Goal: Information Seeking & Learning: Learn about a topic

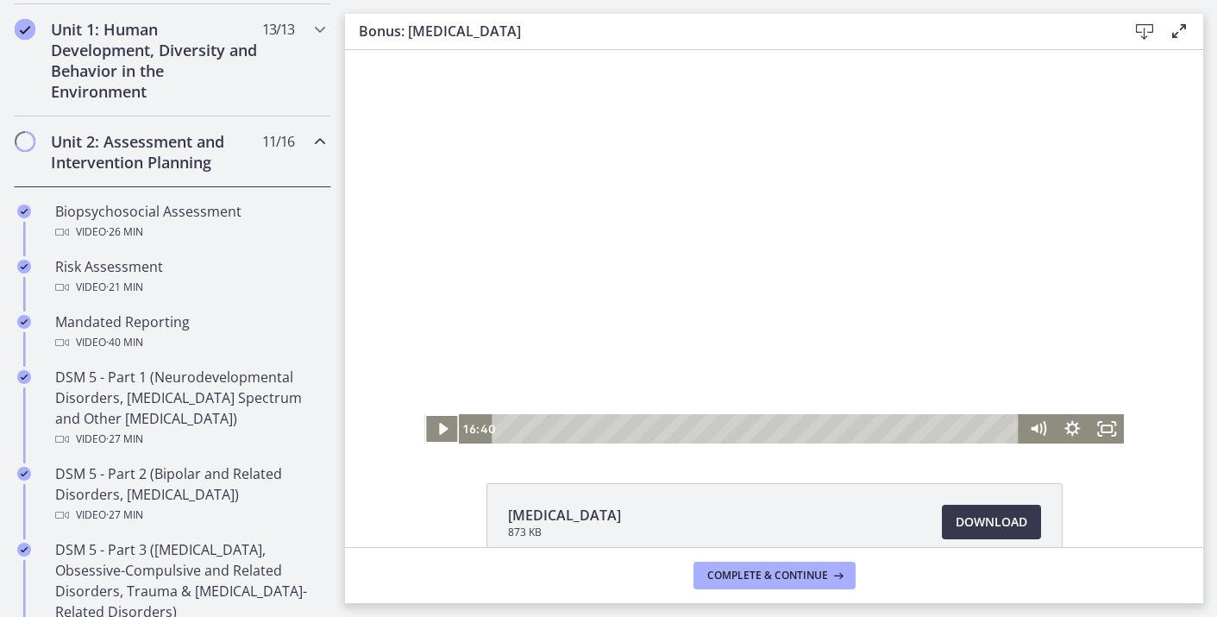
scroll to position [484, 0]
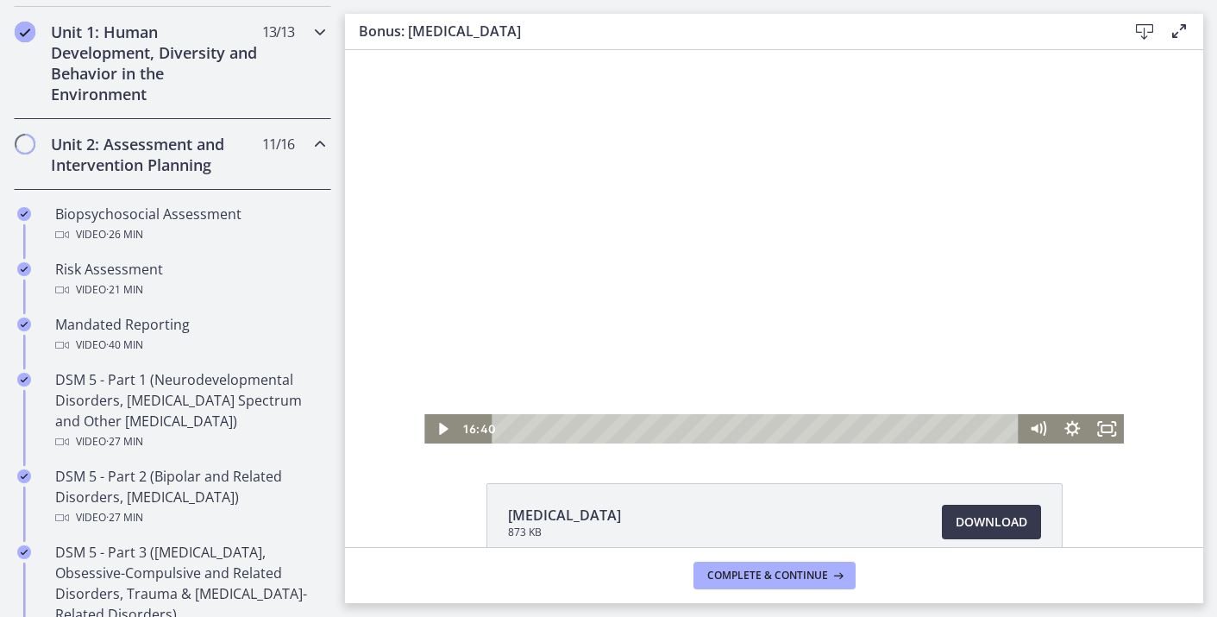
click at [310, 59] on div "Unit 1: Human Development, Diversity and Behavior in the Environment 13 / 13 Co…" at bounding box center [172, 63] width 317 height 112
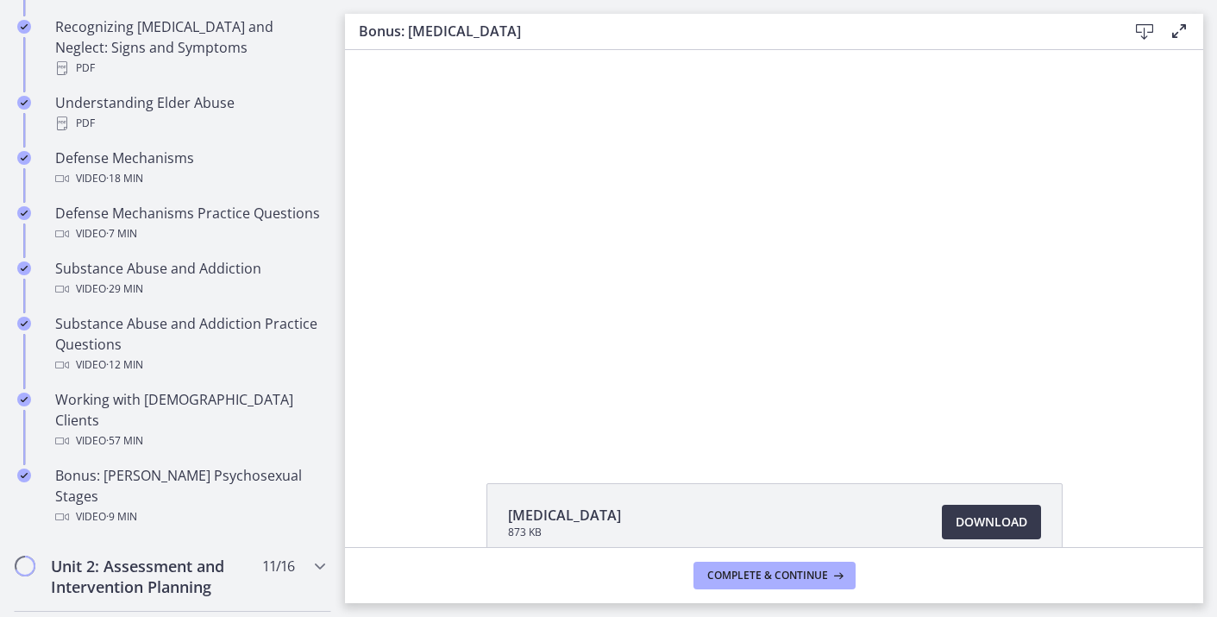
scroll to position [970, 0]
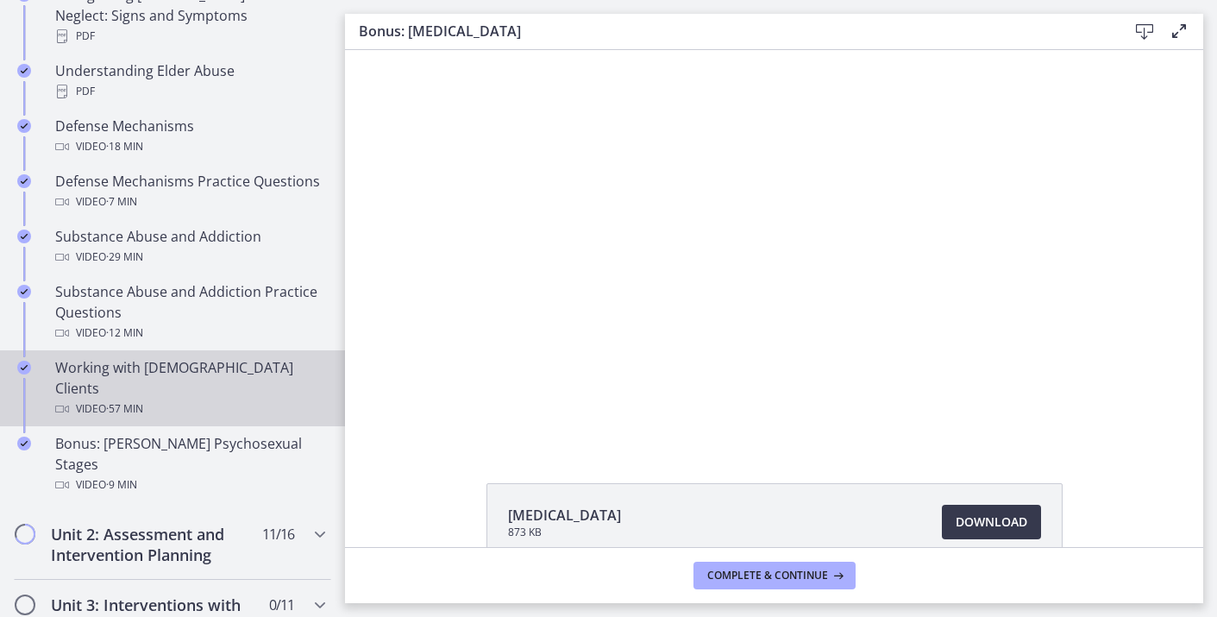
click at [203, 357] on div "Working with [DEMOGRAPHIC_DATA] Clients Video · 57 min" at bounding box center [189, 388] width 269 height 62
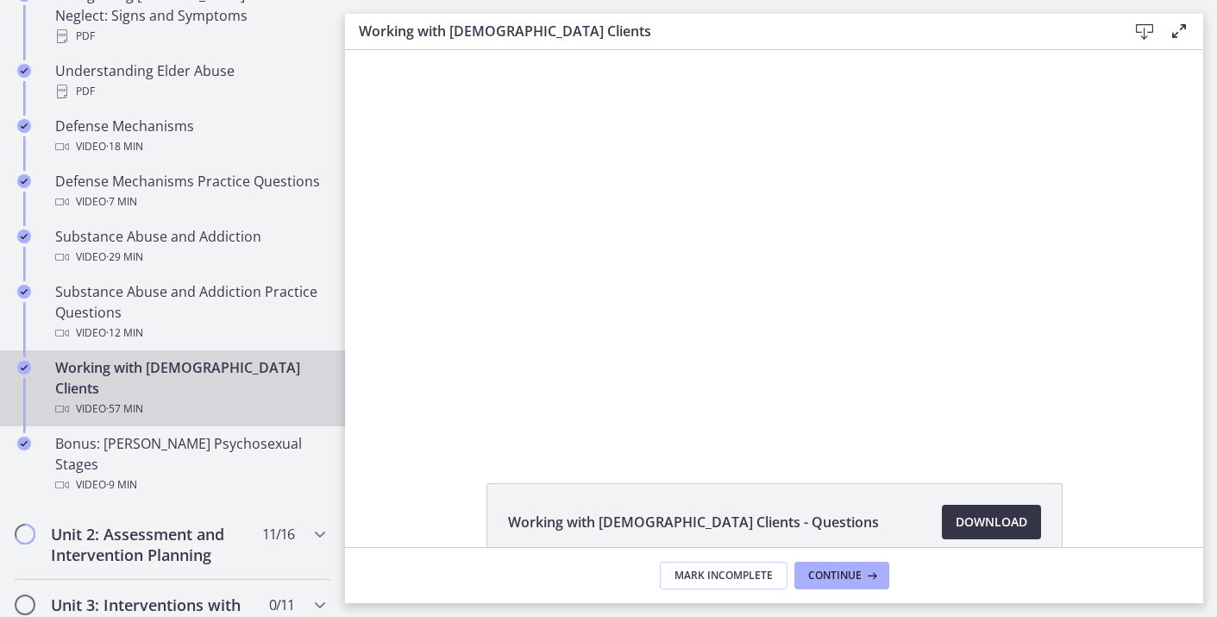
click at [1008, 516] on span "Download Opens in a new window" at bounding box center [992, 522] width 72 height 21
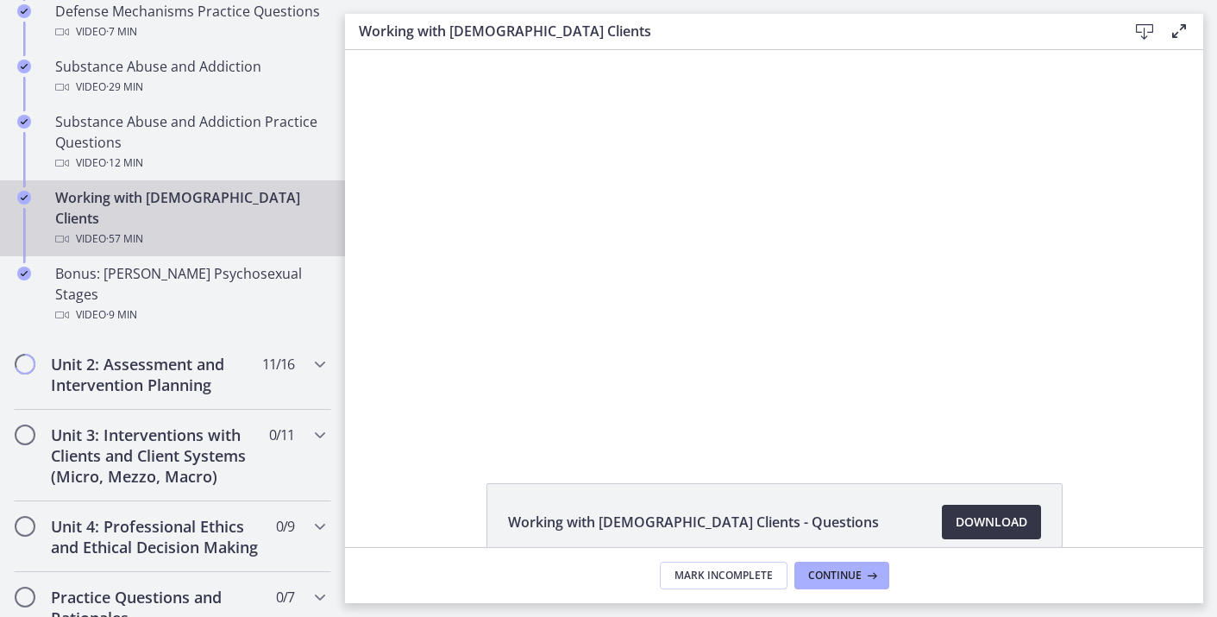
scroll to position [1245, 0]
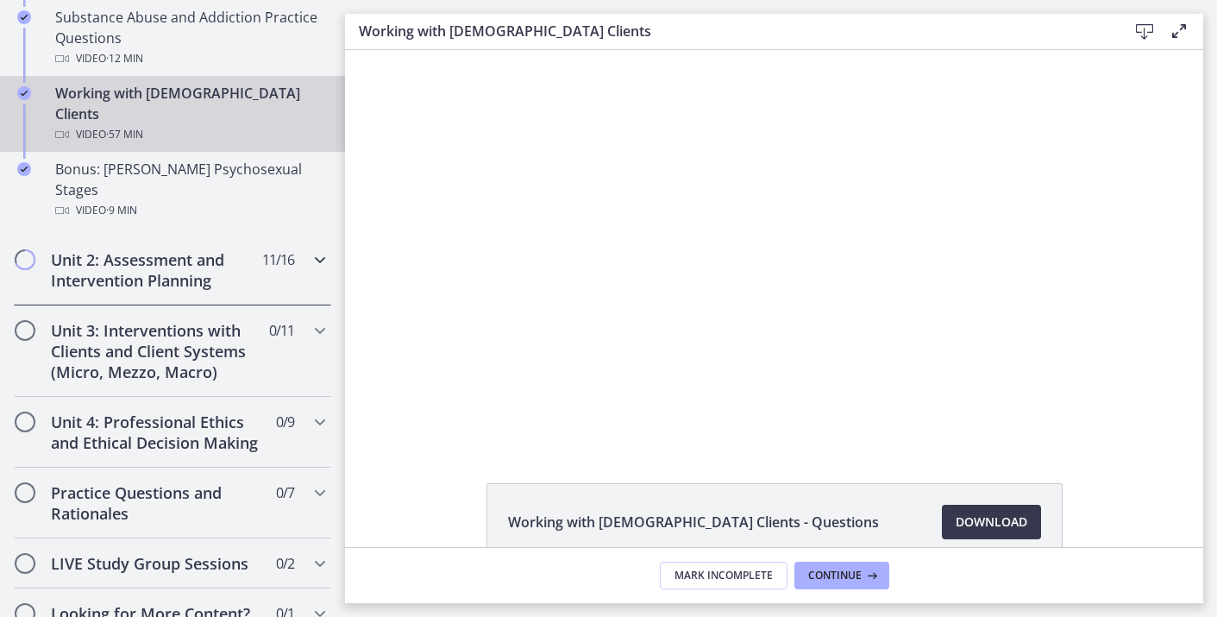
click at [166, 249] on h2 "Unit 2: Assessment and Intervention Planning" at bounding box center [156, 269] width 210 height 41
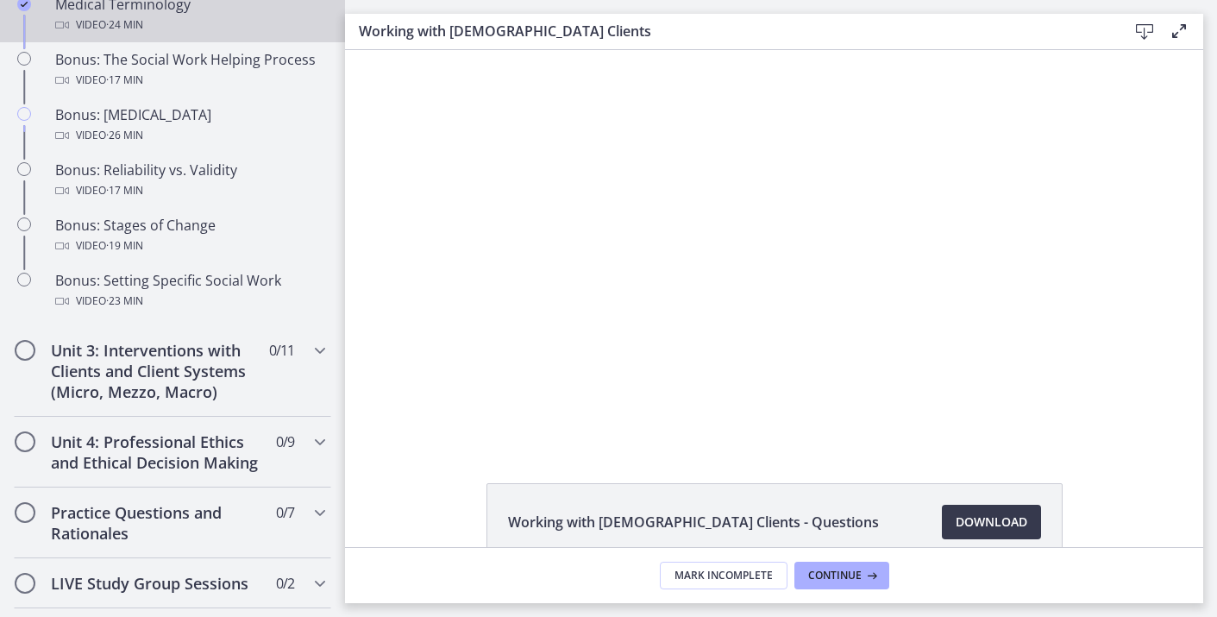
scroll to position [1455, 0]
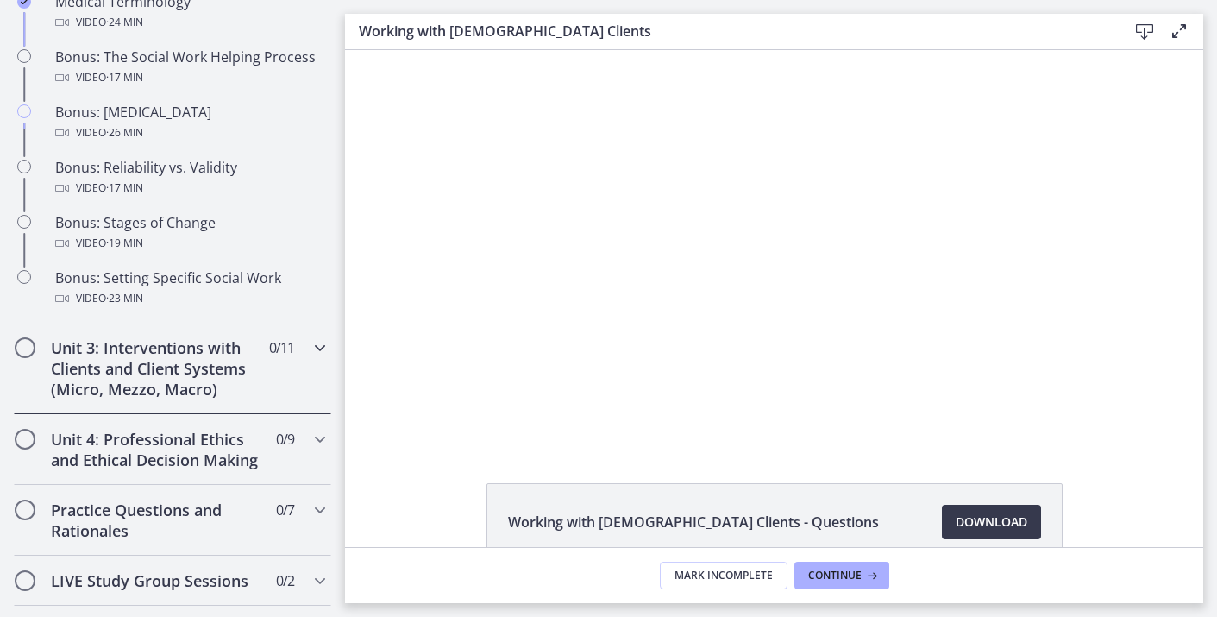
click at [309, 350] on div "Unit 3: Interventions with Clients and Client Systems (Micro, Mezzo, Macro) 0 /…" at bounding box center [172, 368] width 317 height 91
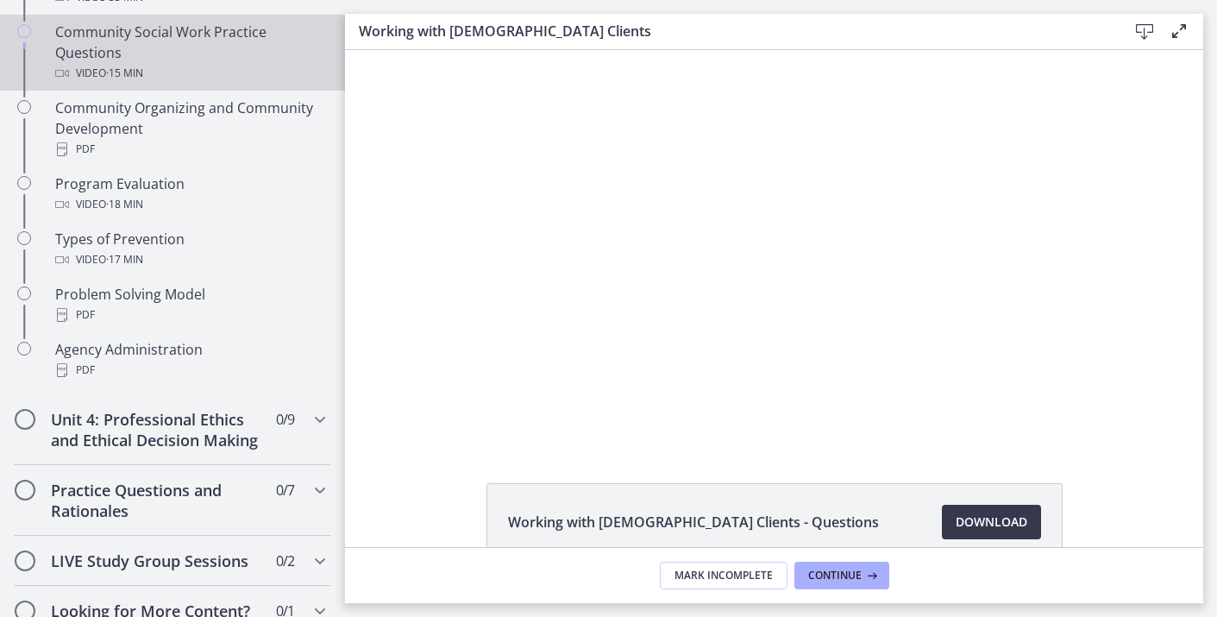
scroll to position [1052, 0]
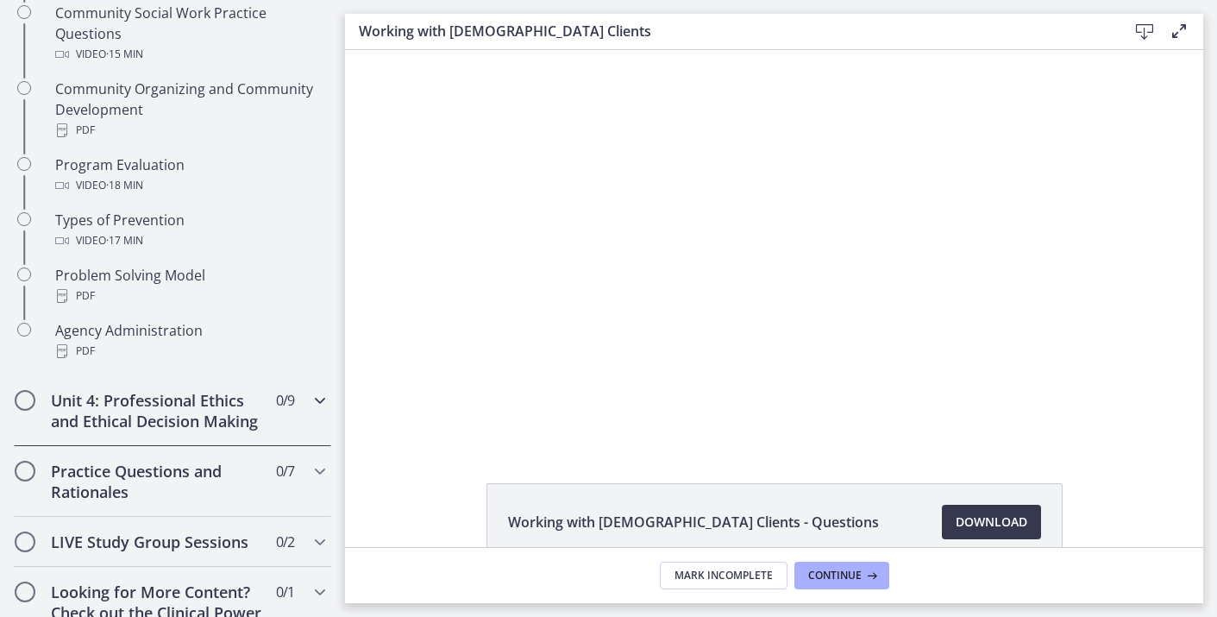
click at [276, 404] on span "0 / 9 Completed" at bounding box center [285, 400] width 18 height 21
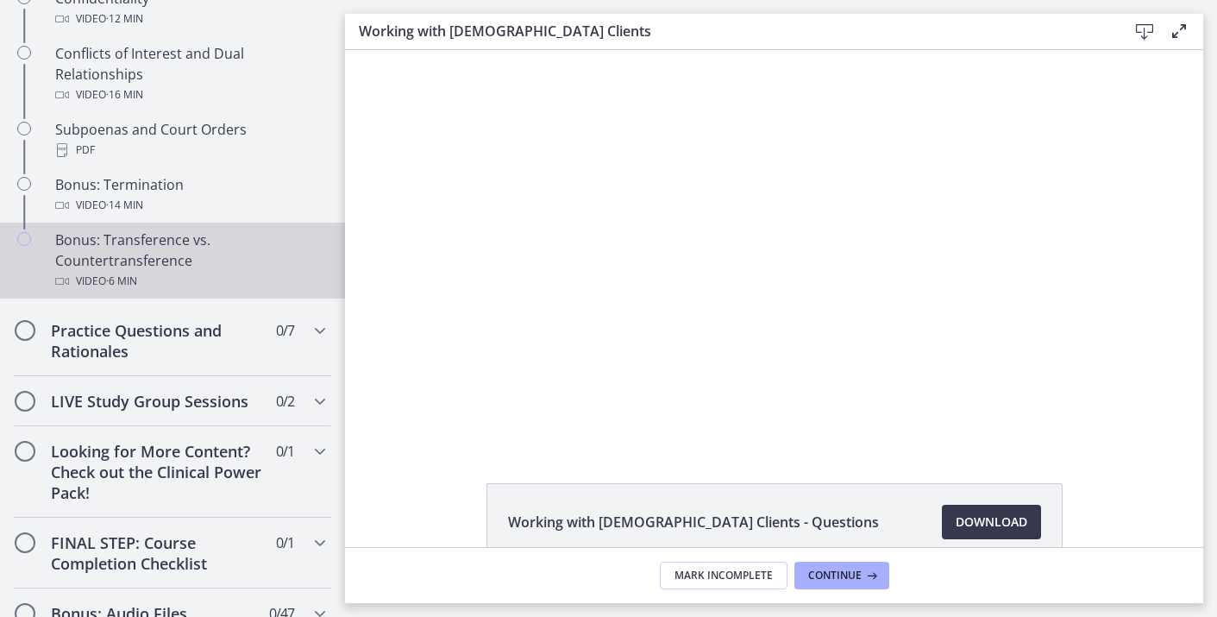
scroll to position [1091, 0]
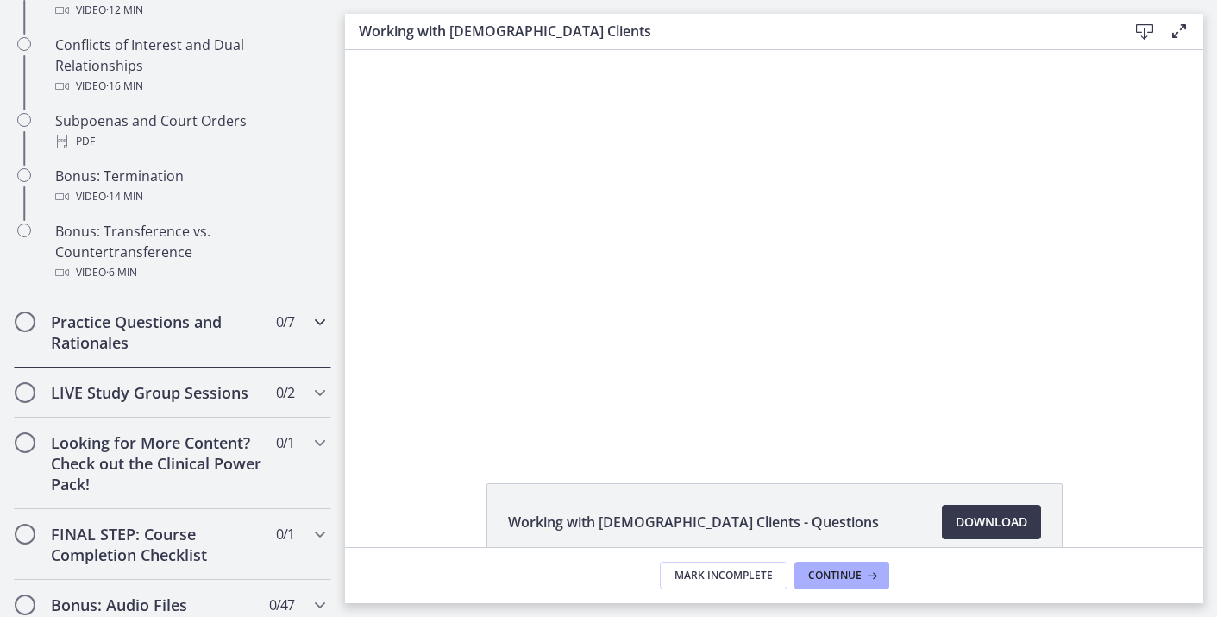
click at [310, 350] on div "Practice Questions and Rationales 0 / 7 Completed" at bounding box center [172, 332] width 317 height 71
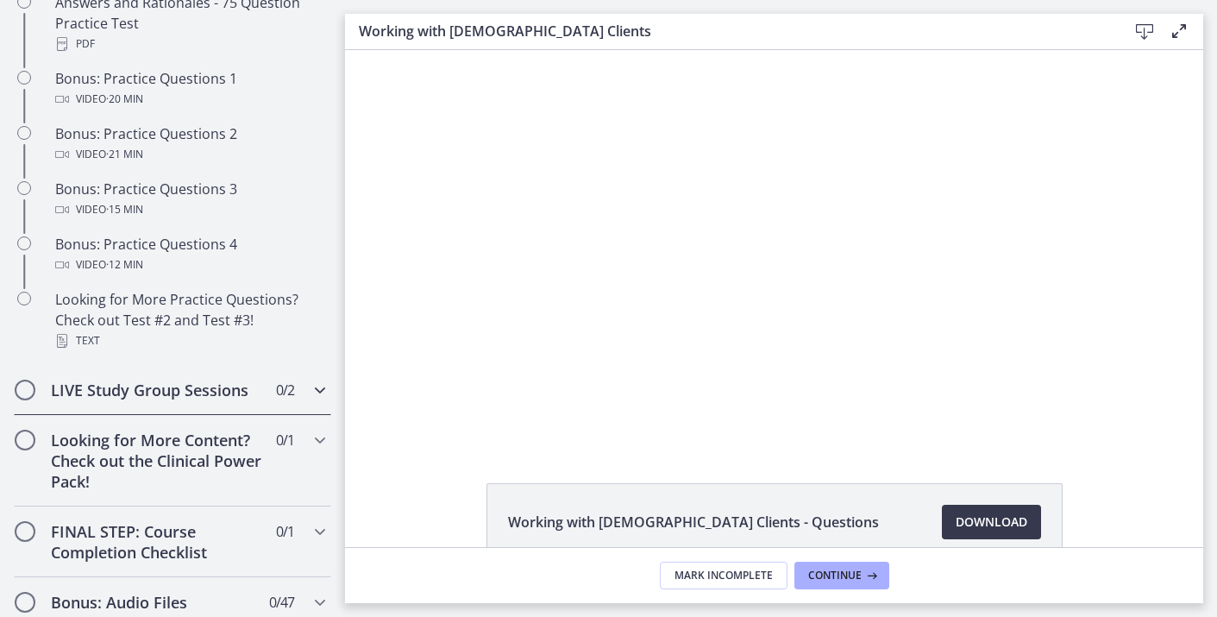
scroll to position [984, 0]
click at [293, 391] on span "0 / 2 Completed" at bounding box center [285, 389] width 18 height 21
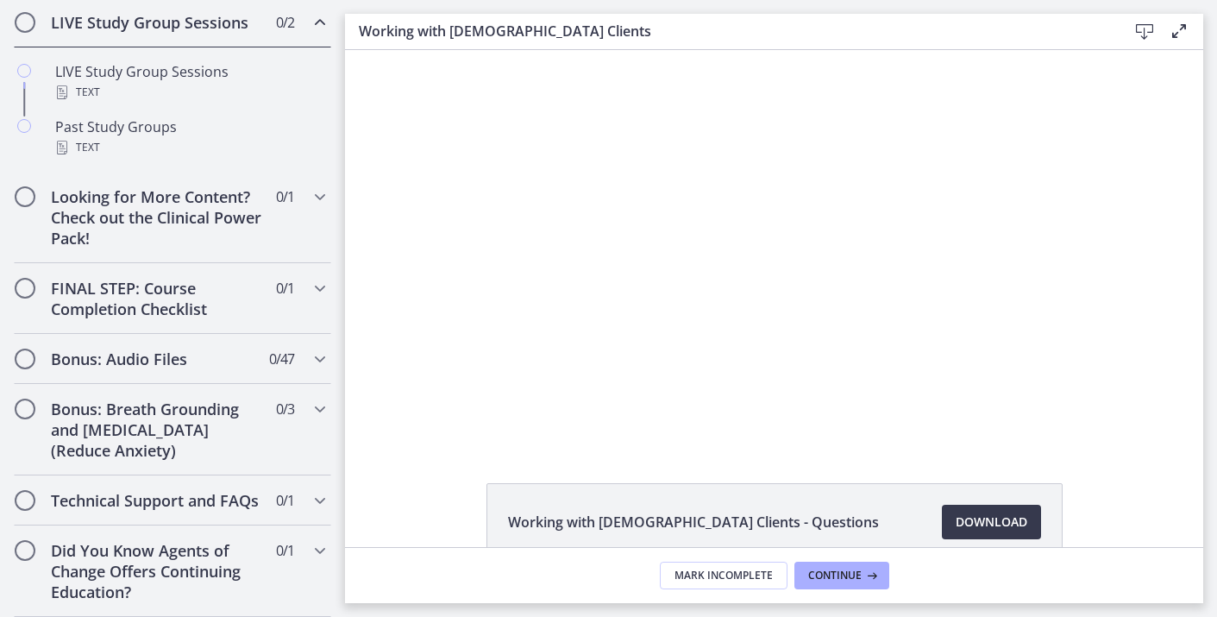
scroll to position [908, 0]
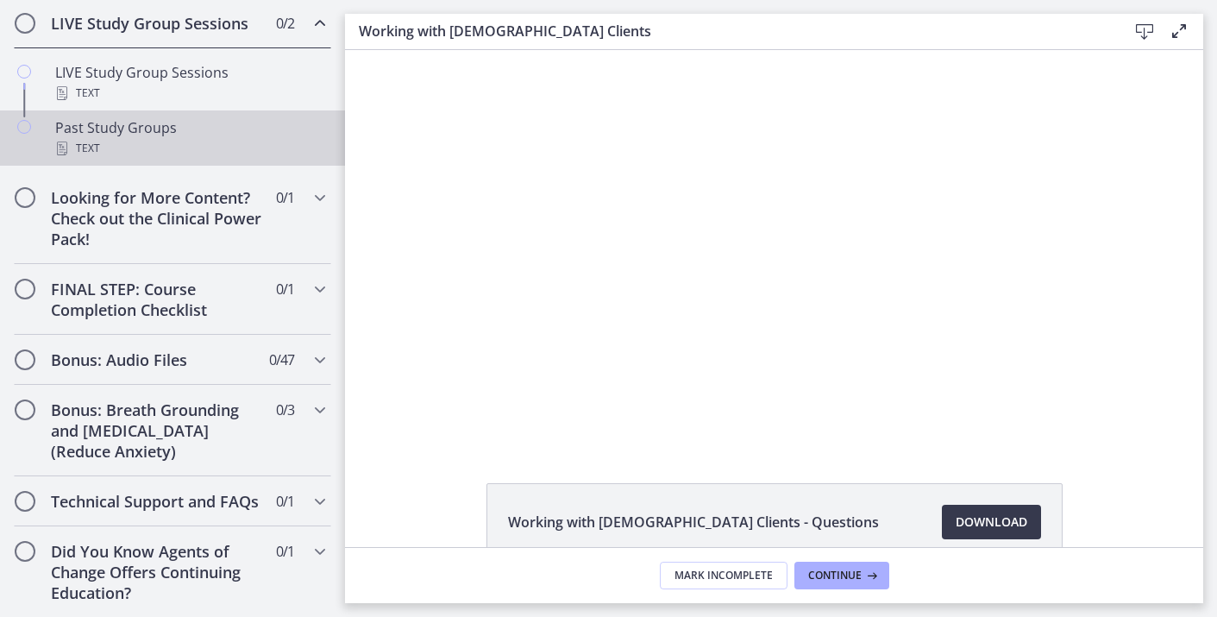
click at [147, 145] on div "Text" at bounding box center [189, 148] width 269 height 21
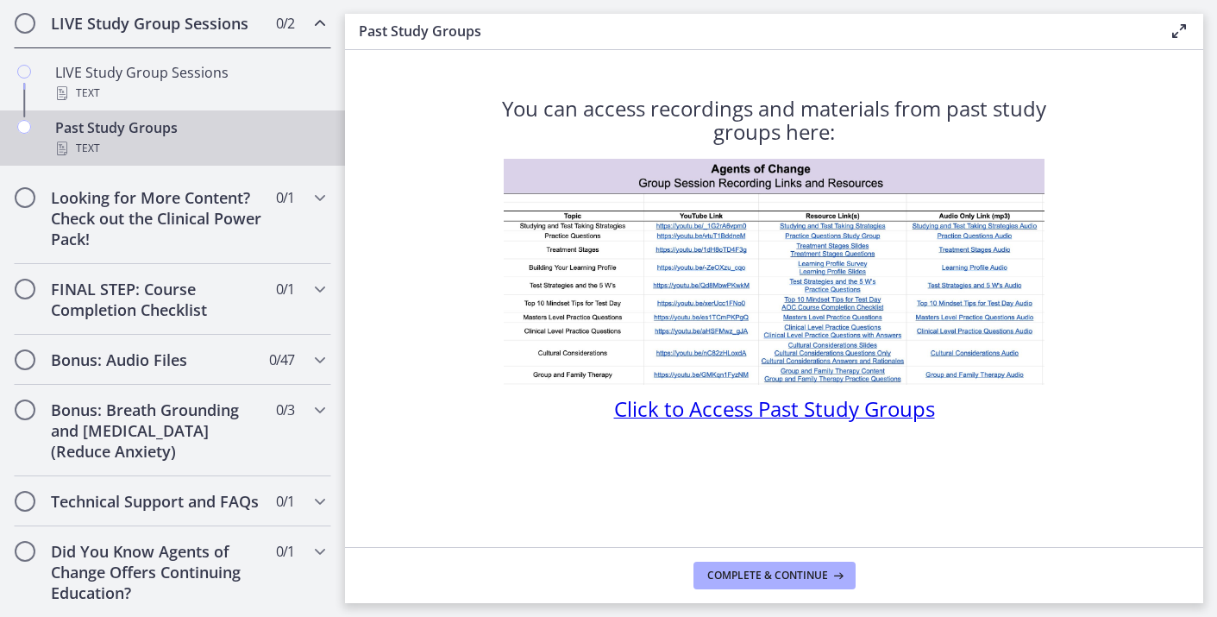
click at [755, 413] on span "Click to Access Past Study Groups" at bounding box center [774, 408] width 321 height 28
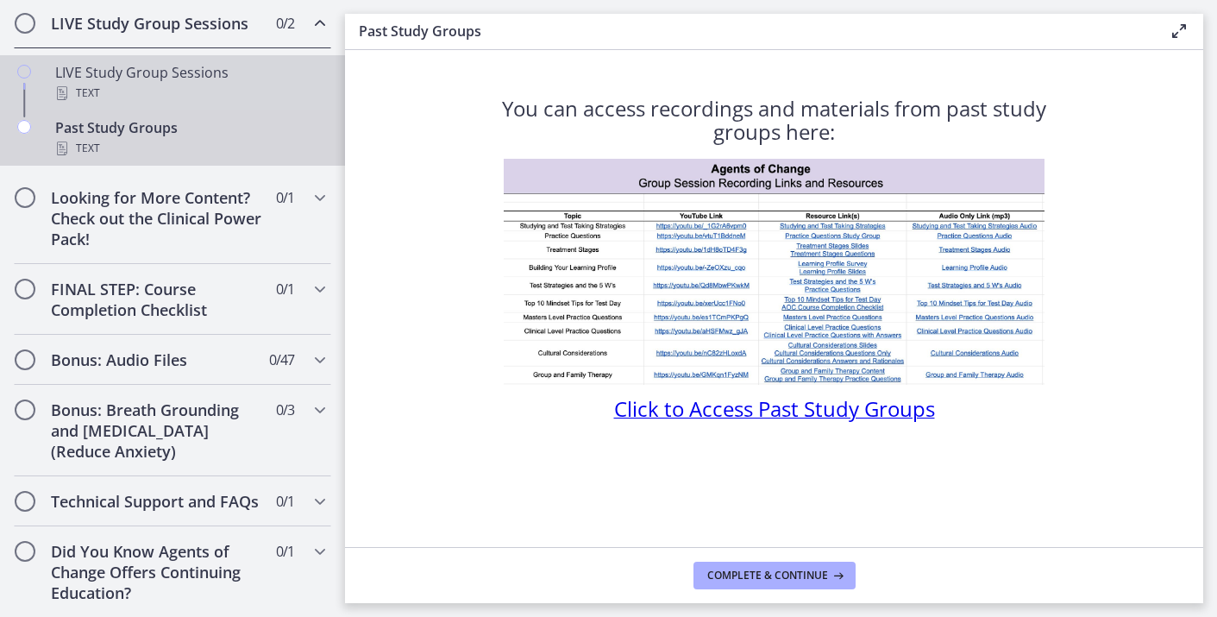
click at [206, 89] on div "Text" at bounding box center [189, 93] width 269 height 21
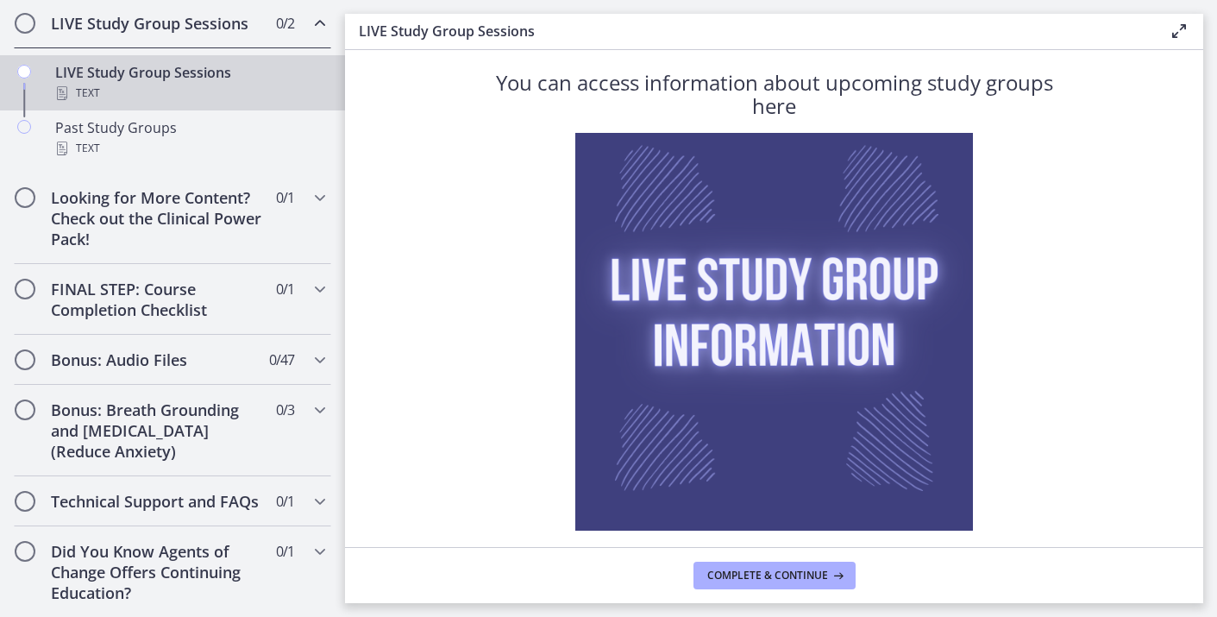
scroll to position [129, 0]
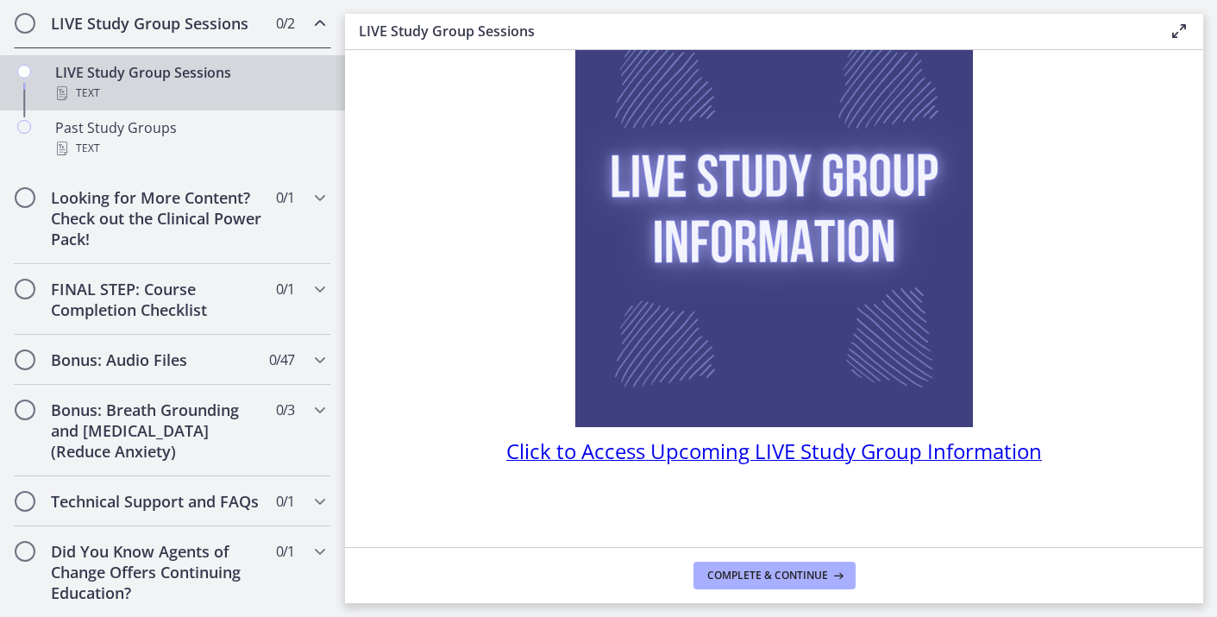
click at [725, 445] on span "Click to Access Upcoming LIVE Study Group Information" at bounding box center [774, 450] width 536 height 28
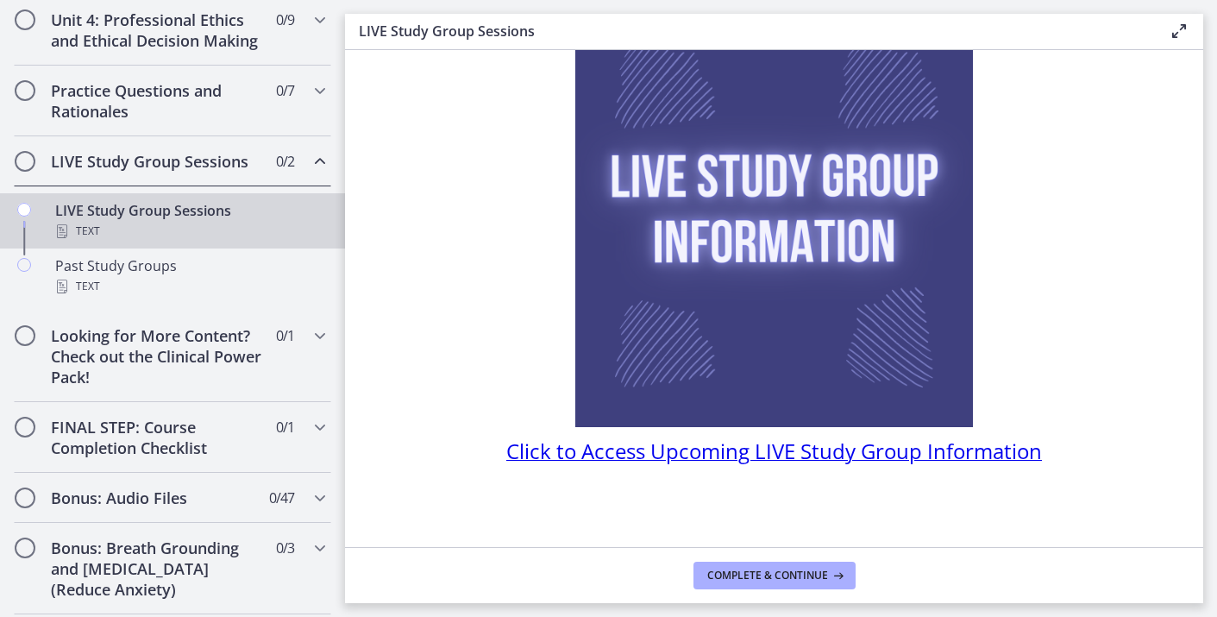
scroll to position [765, 0]
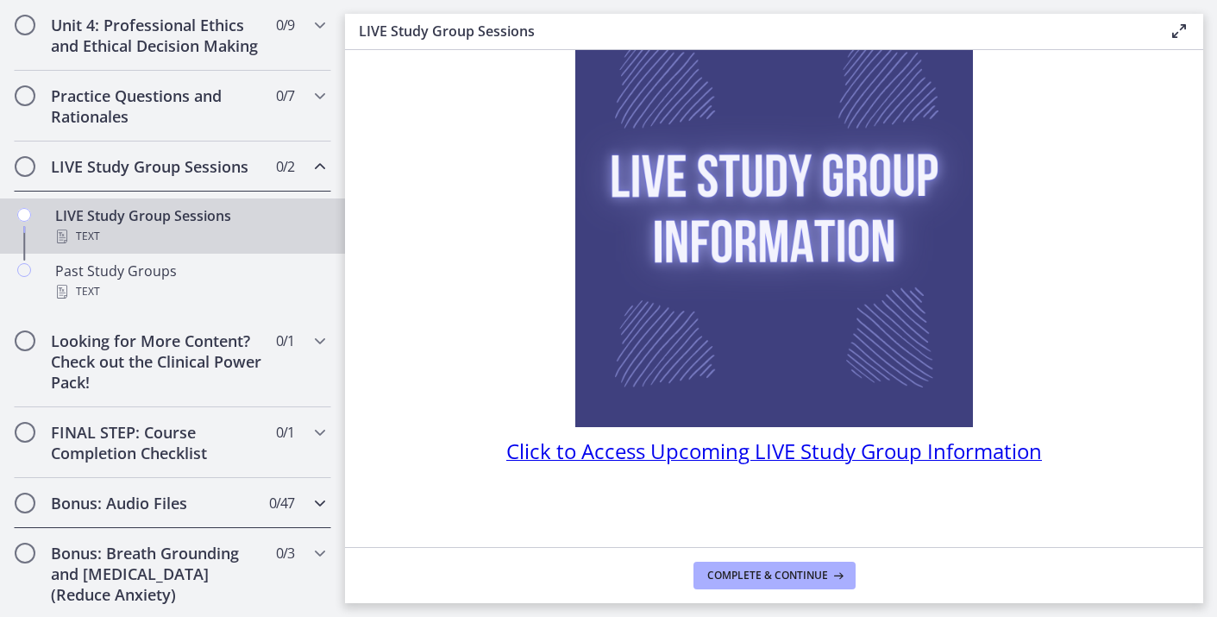
click at [313, 510] on icon "Chapters" at bounding box center [320, 503] width 21 height 21
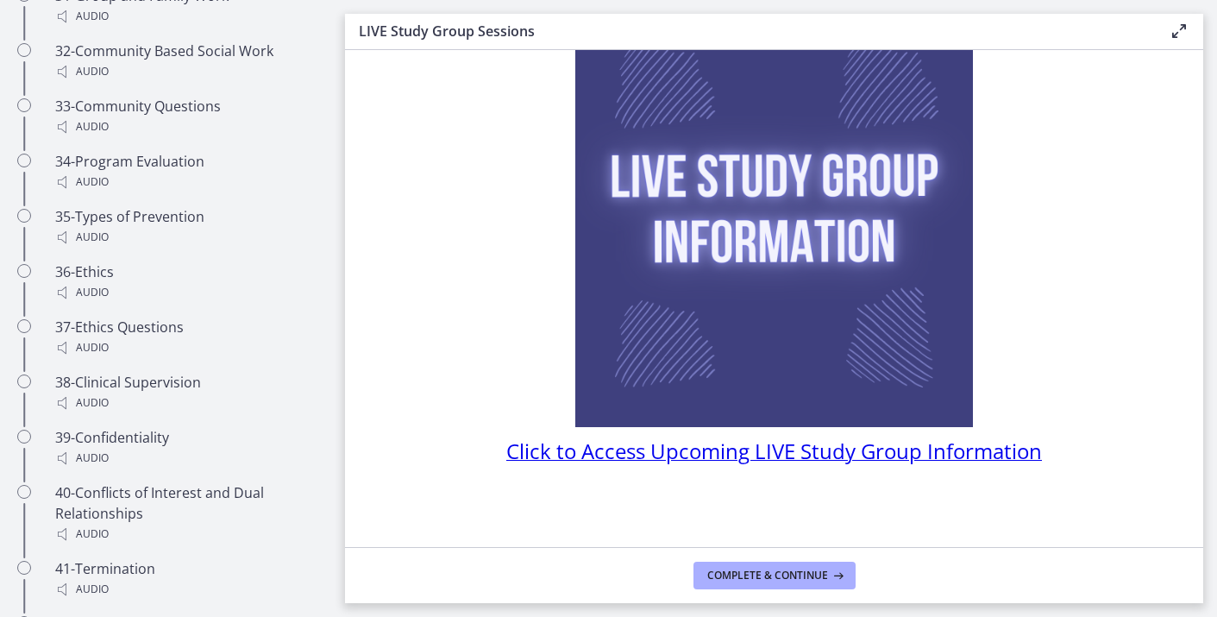
scroll to position [2917, 0]
